Goal: Transaction & Acquisition: Book appointment/travel/reservation

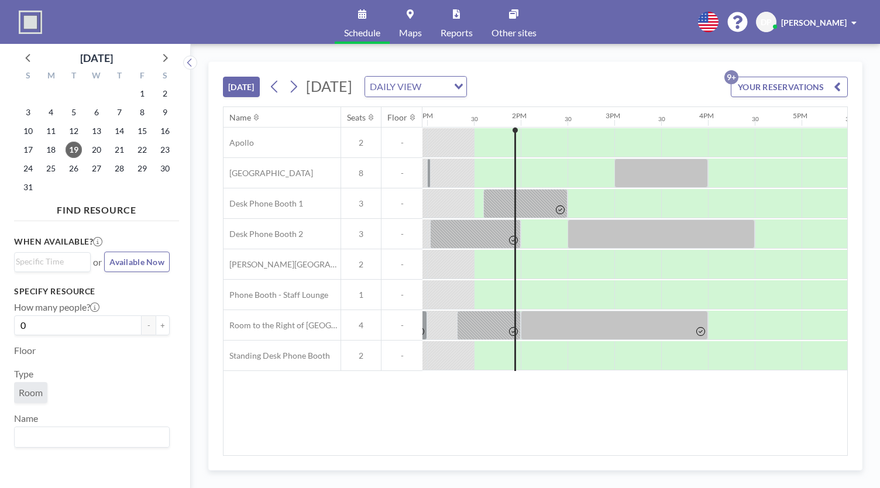
scroll to position [0, 1217]
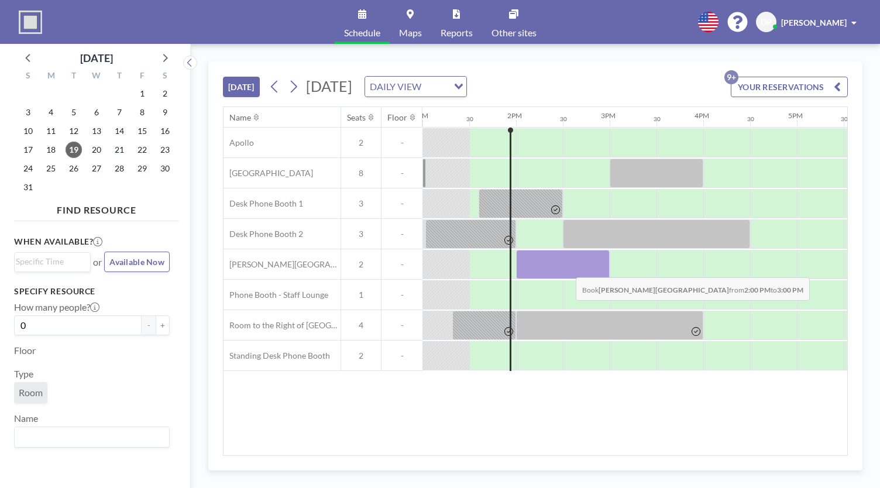
drag, startPoint x: 530, startPoint y: 270, endPoint x: 567, endPoint y: 267, distance: 36.4
click at [567, 267] on div at bounding box center [563, 264] width 94 height 29
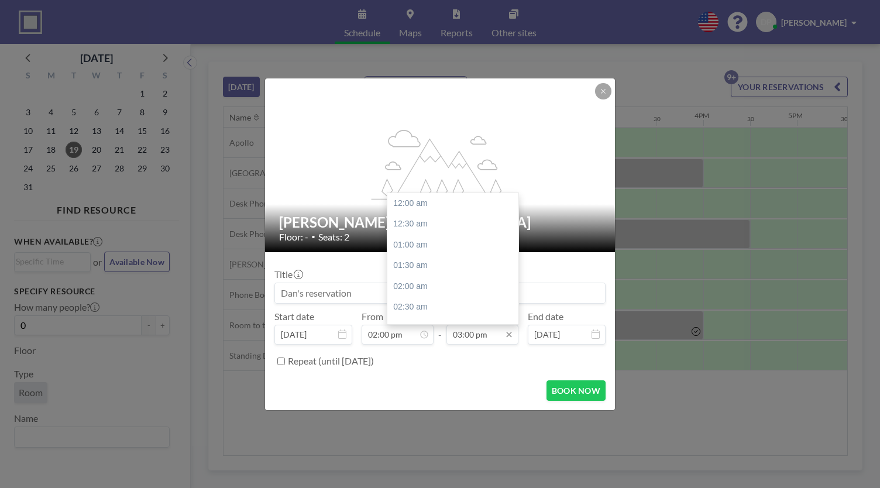
scroll to position [625, 0]
click at [466, 338] on input "03:00 pm" at bounding box center [483, 335] width 72 height 20
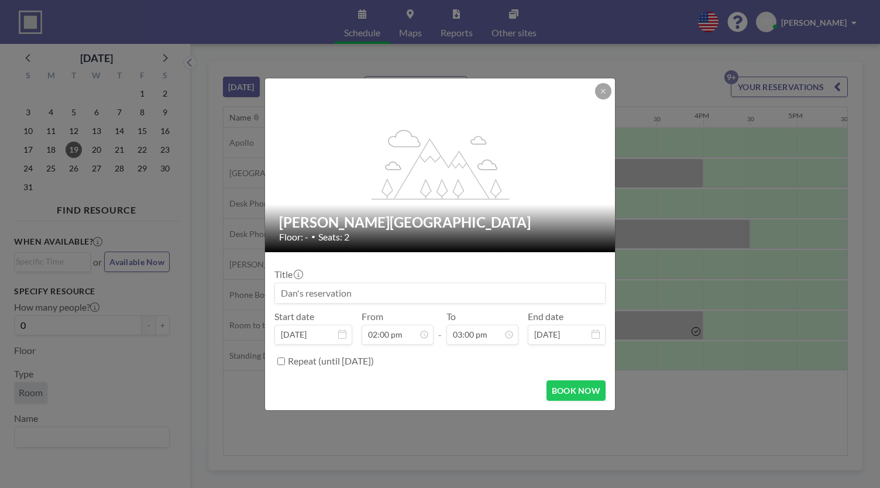
click at [499, 353] on div "Repeat (until [DATE])" at bounding box center [447, 361] width 318 height 19
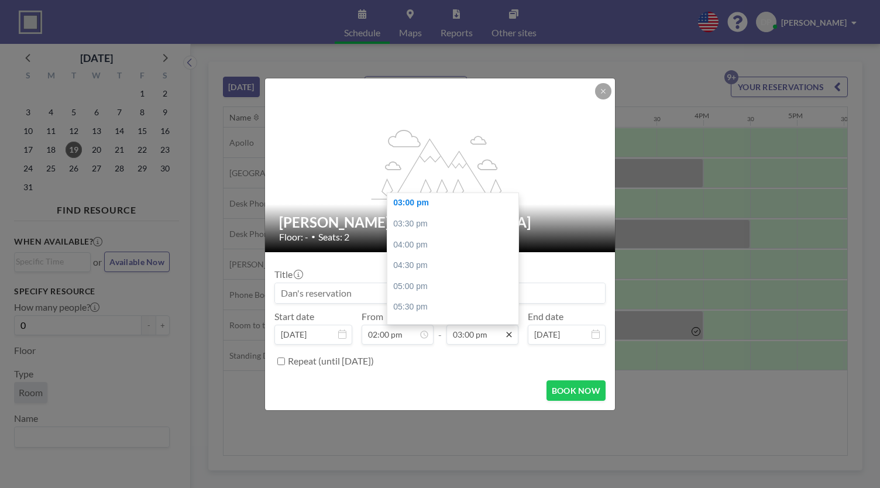
click at [505, 335] on icon at bounding box center [508, 334] width 9 height 9
click at [487, 333] on input "03:00 pm" at bounding box center [483, 335] width 72 height 20
click at [507, 334] on icon at bounding box center [508, 334] width 9 height 9
click at [482, 344] on input "03:00 pm" at bounding box center [483, 335] width 72 height 20
drag, startPoint x: 442, startPoint y: 334, endPoint x: 362, endPoint y: 319, distance: 81.6
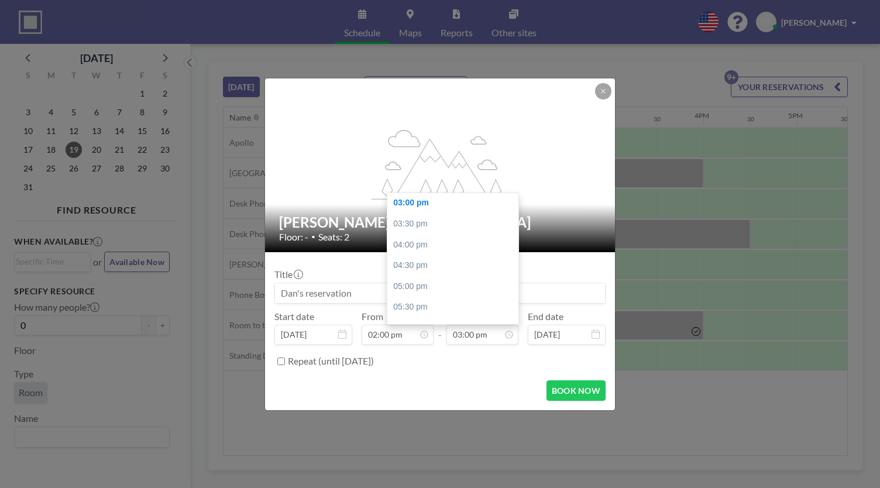
click at [372, 322] on div "Start date [DATE] From 02:00 pm - To 03:00 pm 12:00 am 12:30 am 01:00 am 01:30 …" at bounding box center [439, 328] width 331 height 34
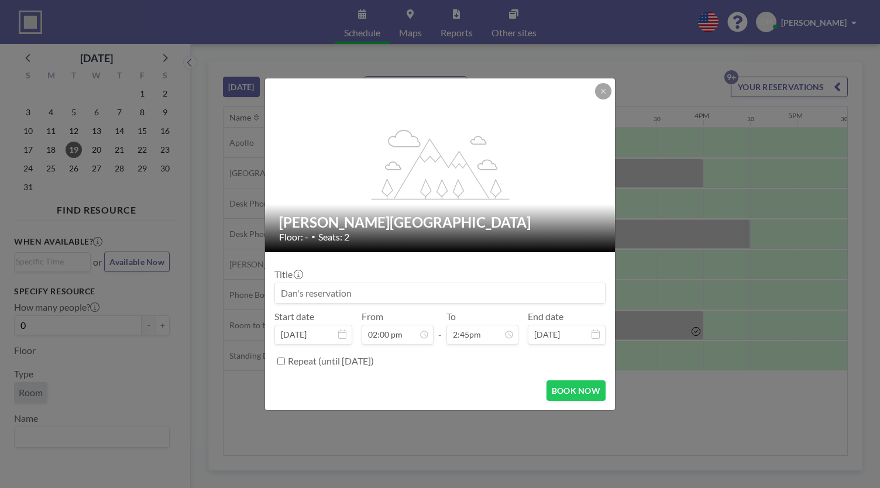
type input "03:00 pm"
click at [464, 393] on div "BOOK NOW" at bounding box center [439, 390] width 331 height 20
click at [562, 386] on button "BOOK NOW" at bounding box center [576, 390] width 59 height 20
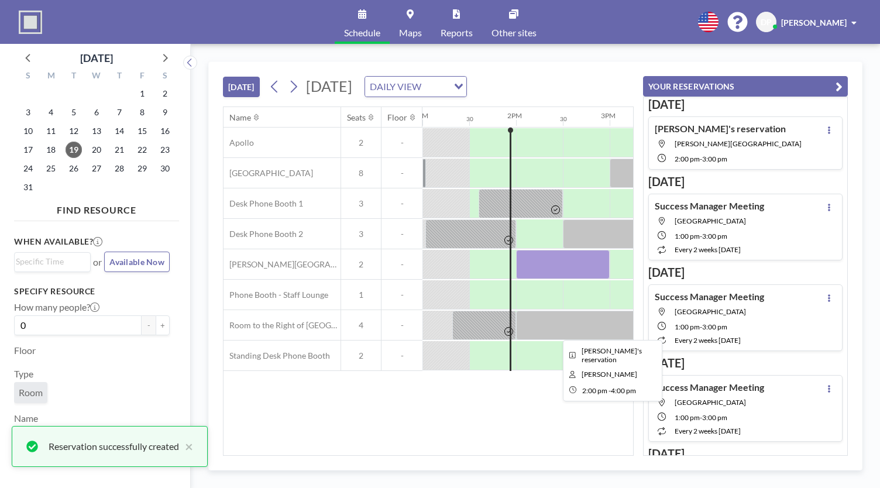
scroll to position [0, 0]
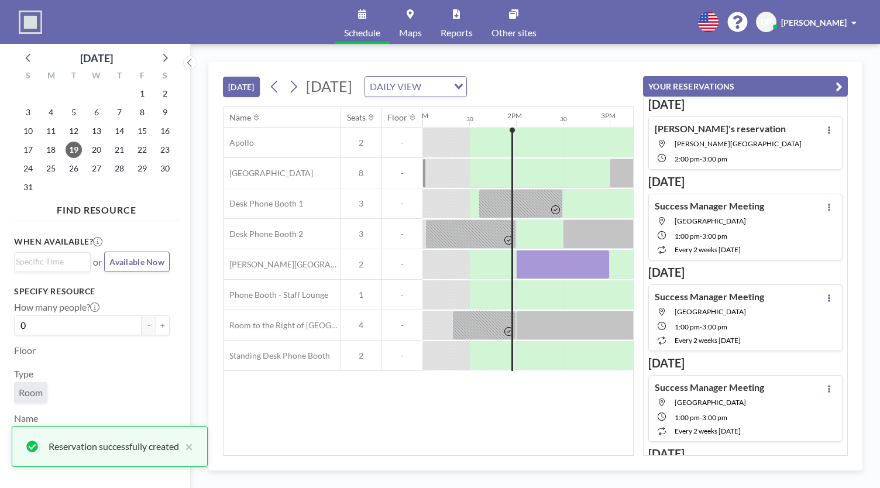
click at [522, 411] on div "Name Seats Floor 12AM 30 1AM 30 2AM 30 3AM 30 4AM 30 5AM 30 6AM 30 7AM 30 8AM 3…" at bounding box center [429, 281] width 410 height 348
